Goal: Task Accomplishment & Management: Complete application form

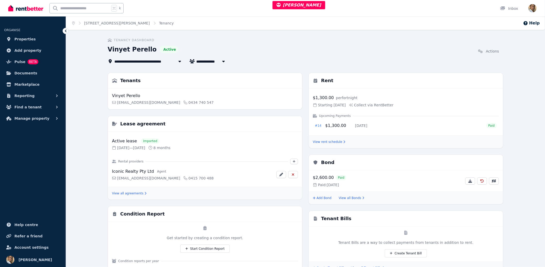
click at [195, 62] on div "**********" at bounding box center [209, 61] width 39 height 6
click at [197, 59] on span "Vinyet Perello" at bounding box center [213, 61] width 34 height 6
click at [206, 67] on li "[PERSON_NAME] Rajiallah and Souhail Tamalloukte" at bounding box center [228, 70] width 64 height 9
type input "**********"
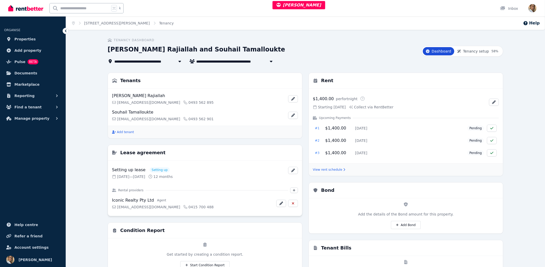
click at [206, 163] on div "Lease agreement Setting up lease Setting up [DATE] — [DATE] 12 months Rental pr…" at bounding box center [205, 180] width 194 height 71
click at [147, 156] on h3 "Lease agreement" at bounding box center [142, 152] width 45 height 7
click at [470, 52] on span "Tenancy setup" at bounding box center [476, 51] width 26 height 5
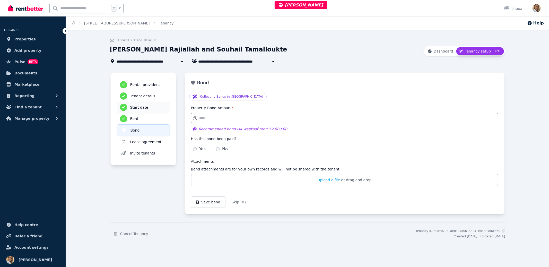
click at [144, 107] on h3 "Start date" at bounding box center [148, 107] width 37 height 5
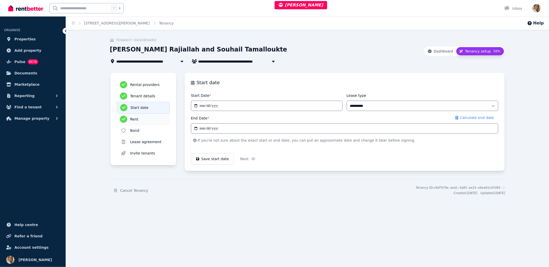
click at [143, 116] on div "Rent" at bounding box center [143, 119] width 47 height 7
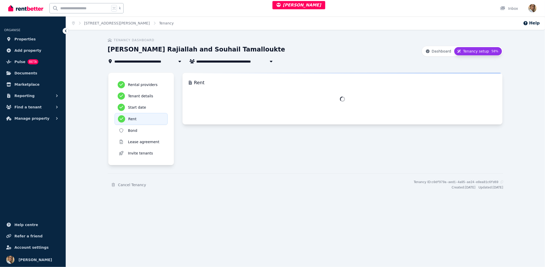
select select "**********"
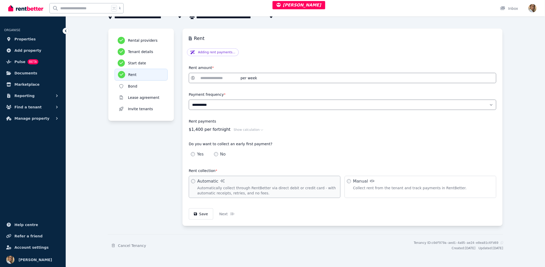
scroll to position [45, 0]
click at [144, 61] on h3 "Start date" at bounding box center [146, 62] width 37 height 5
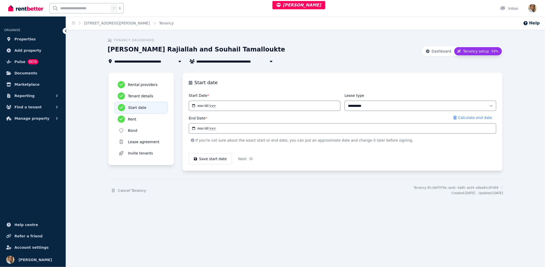
scroll to position [0, 0]
click at [135, 122] on div "Rent" at bounding box center [143, 119] width 47 height 7
select select "**********"
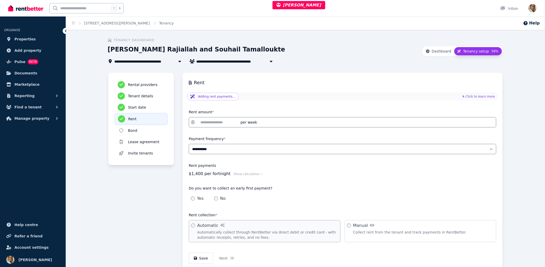
click at [217, 97] on p "Adding rent payments..." at bounding box center [216, 97] width 37 height 4
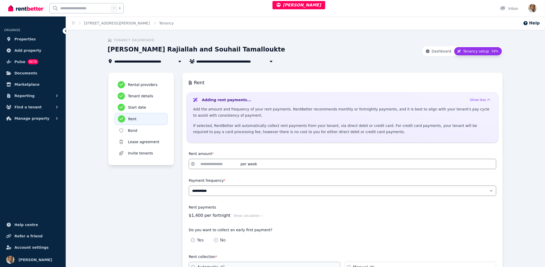
drag, startPoint x: 121, startPoint y: 222, endPoint x: 128, endPoint y: 217, distance: 9.0
click at [120, 222] on div "Rental providers Tenant details Start date Rent Bond Lease agreement Invite ten…" at bounding box center [141, 193] width 66 height 240
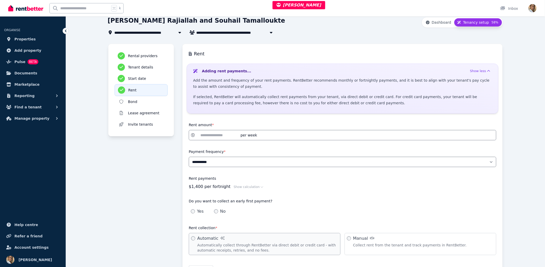
scroll to position [30, 0]
click at [252, 184] on button "Show calculation" at bounding box center [249, 186] width 30 height 4
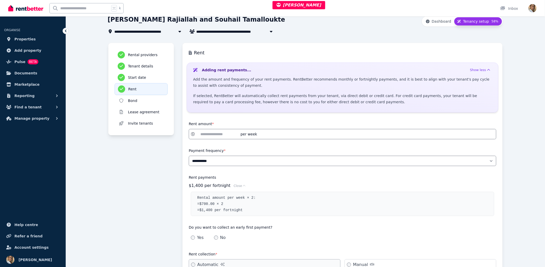
click at [114, 191] on div "Rental providers Tenant details Start date Rent Bond Lease agreement Invite ten…" at bounding box center [141, 176] width 66 height 267
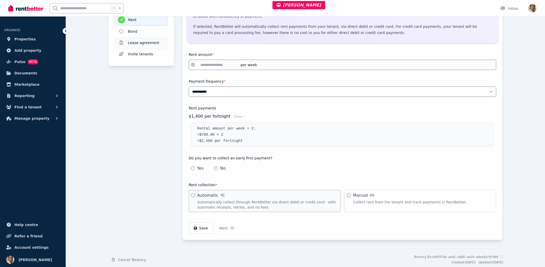
scroll to position [89, 0]
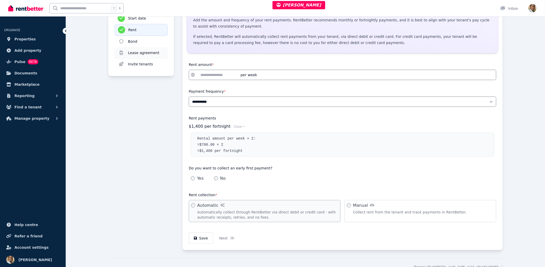
click at [139, 52] on h3 "Lease agreement" at bounding box center [146, 52] width 37 height 5
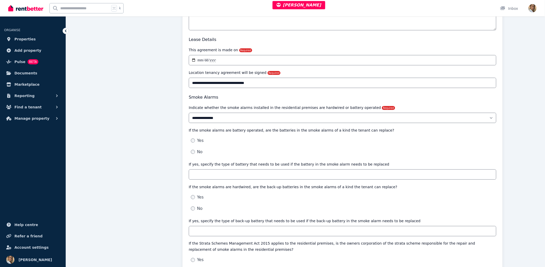
scroll to position [0, 0]
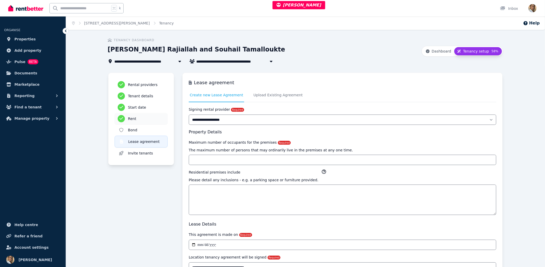
click at [132, 117] on h3 "Rent" at bounding box center [146, 118] width 37 height 5
select select "**********"
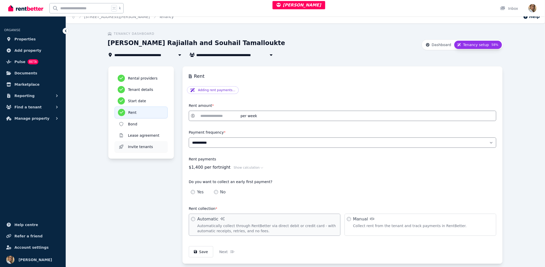
scroll to position [45, 0]
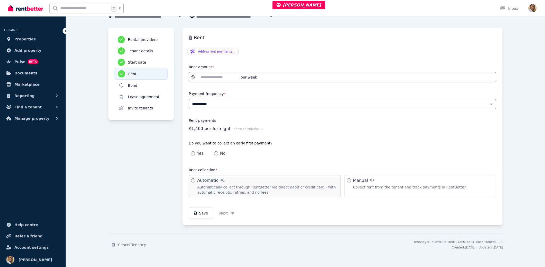
click at [131, 164] on div "Rental providers Tenant details Start date Rent Bond Lease agreement Invite ten…" at bounding box center [141, 127] width 66 height 198
click at [132, 59] on div "Start date" at bounding box center [141, 62] width 47 height 7
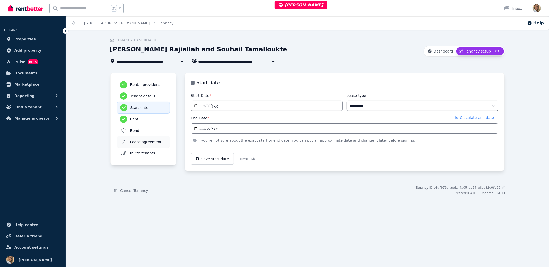
click at [147, 140] on h3 "Lease agreement" at bounding box center [148, 141] width 37 height 5
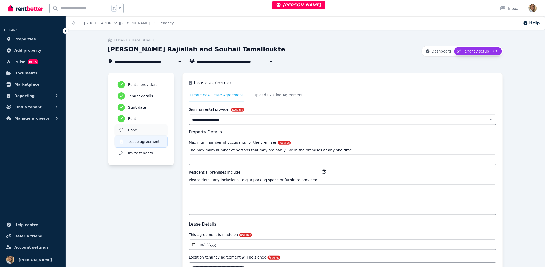
click at [139, 130] on h3 "Bond" at bounding box center [146, 129] width 37 height 5
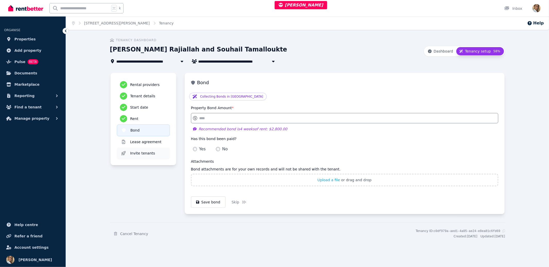
click at [137, 153] on h3 "Invite tenants" at bounding box center [148, 153] width 37 height 5
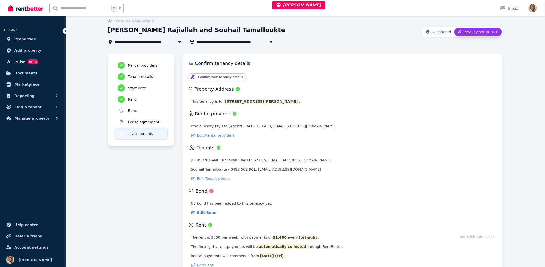
scroll to position [19, 0]
click at [139, 101] on h3 "Rent" at bounding box center [146, 100] width 37 height 5
select select "**********"
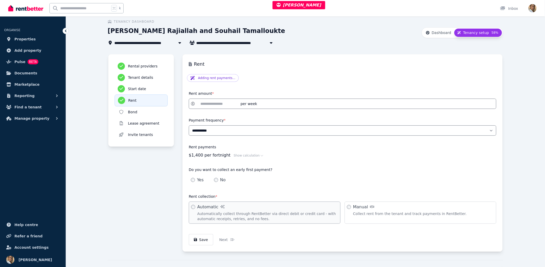
scroll to position [27, 0]
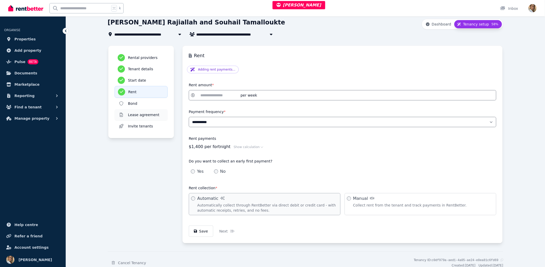
click at [152, 114] on h3 "Lease agreement" at bounding box center [146, 114] width 37 height 5
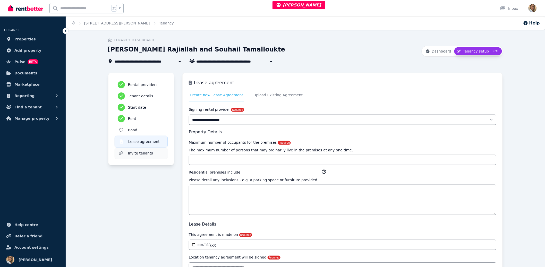
click at [138, 152] on h3 "Invite tenants" at bounding box center [146, 153] width 37 height 5
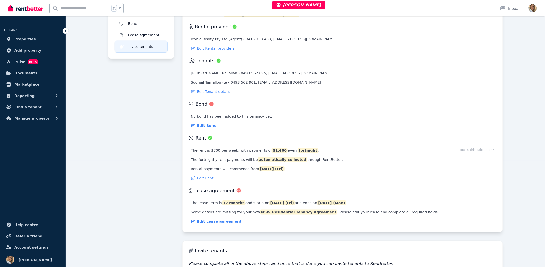
scroll to position [59, 0]
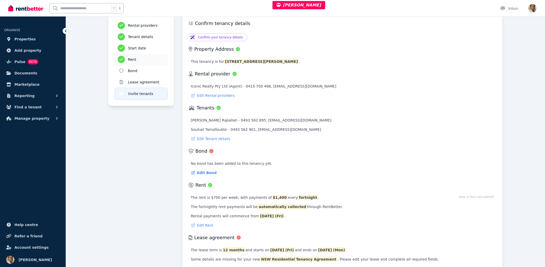
click at [133, 55] on button "Rent" at bounding box center [141, 59] width 53 height 11
select select "**********"
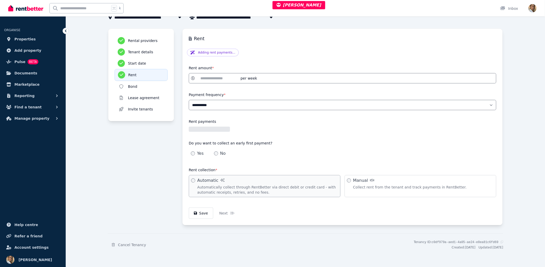
scroll to position [45, 0]
click at [200, 154] on span "Yes" at bounding box center [200, 153] width 7 height 6
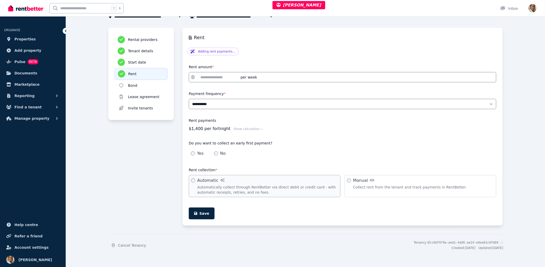
drag, startPoint x: 159, startPoint y: 176, endPoint x: 158, endPoint y: 172, distance: 4.1
click at [158, 176] on div "Rental providers Tenant details Start date Rent Bond Lease agreement Invite ten…" at bounding box center [141, 127] width 66 height 198
click at [231, 105] on select "**********" at bounding box center [343, 104] width 308 height 10
